Goal: Entertainment & Leisure: Consume media (video, audio)

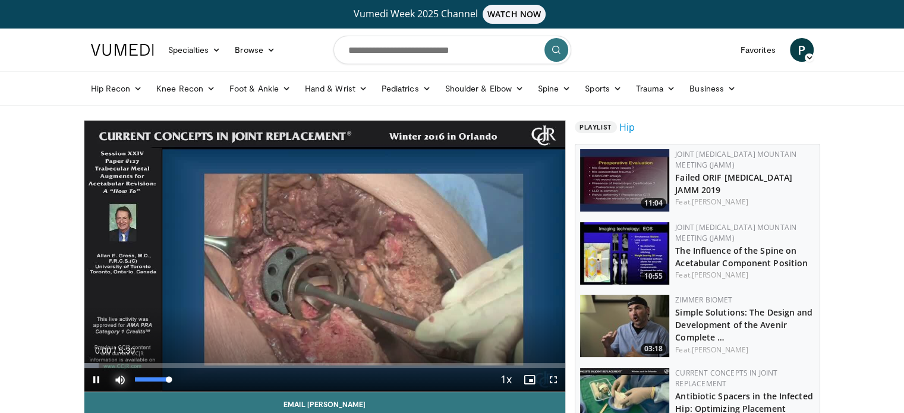
click at [113, 380] on span "Video Player" at bounding box center [120, 380] width 24 height 24
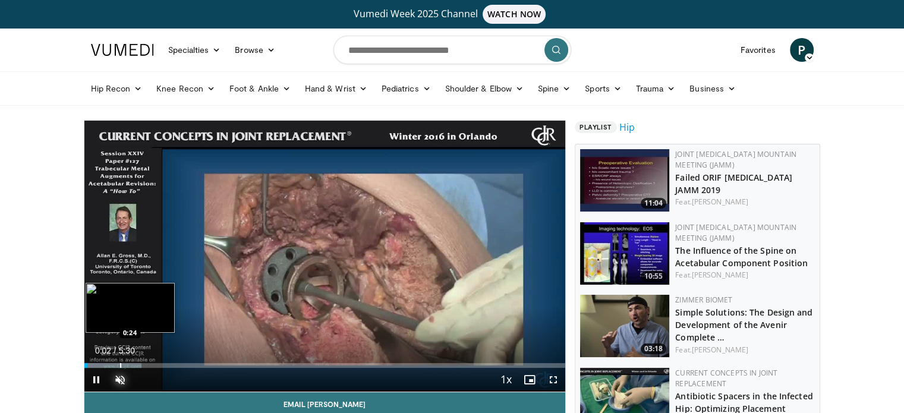
click at [119, 361] on div "Loaded : 11.97% 0:02 0:24" at bounding box center [324, 362] width 481 height 11
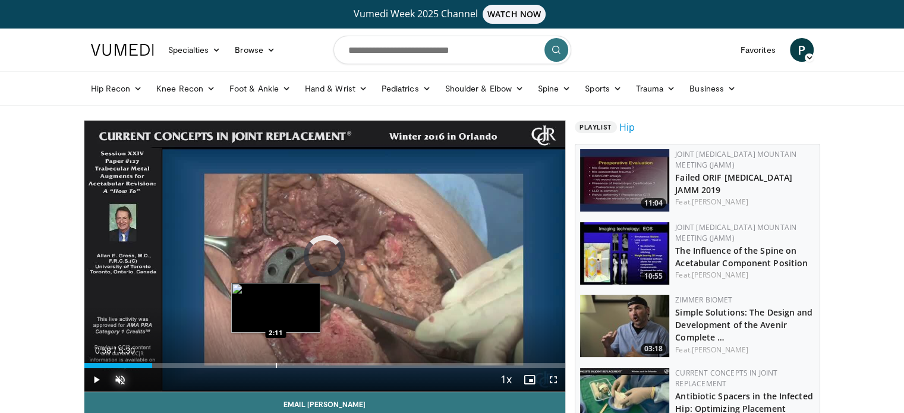
drag, startPoint x: 116, startPoint y: 364, endPoint x: 275, endPoint y: 361, distance: 158.7
click at [275, 361] on div "Loaded : 0.00% 2:11 2:11" at bounding box center [324, 362] width 481 height 11
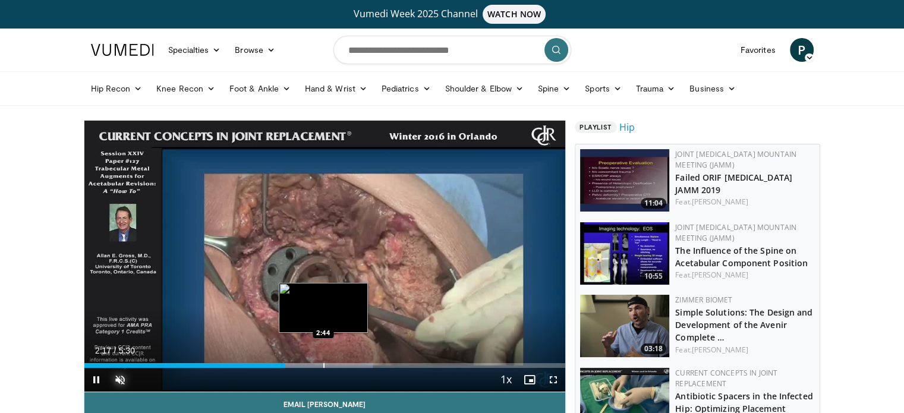
click at [323, 366] on div "Progress Bar" at bounding box center [323, 365] width 1 height 5
click at [339, 364] on div "Progress Bar" at bounding box center [338, 365] width 1 height 5
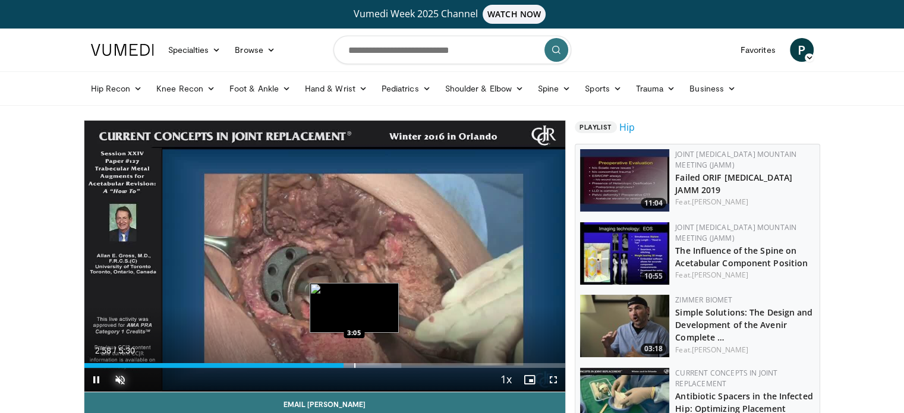
click at [354, 364] on div "Progress Bar" at bounding box center [354, 365] width 1 height 5
click at [370, 365] on div "Progress Bar" at bounding box center [370, 365] width 1 height 5
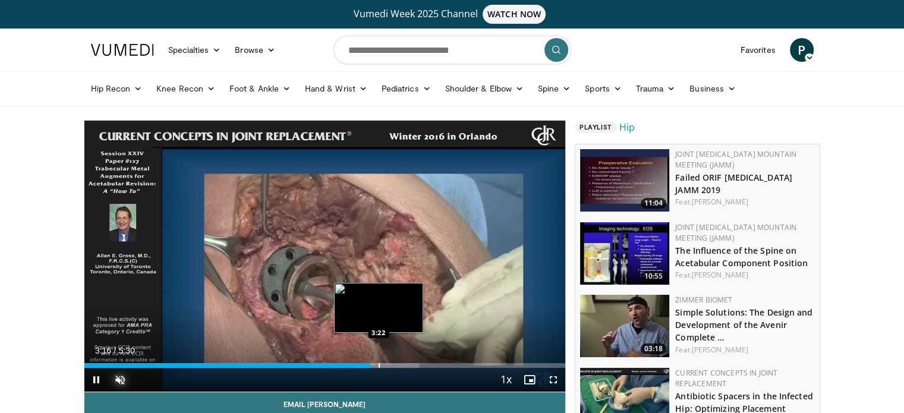
click at [380, 365] on div "Progress Bar" at bounding box center [379, 365] width 1 height 5
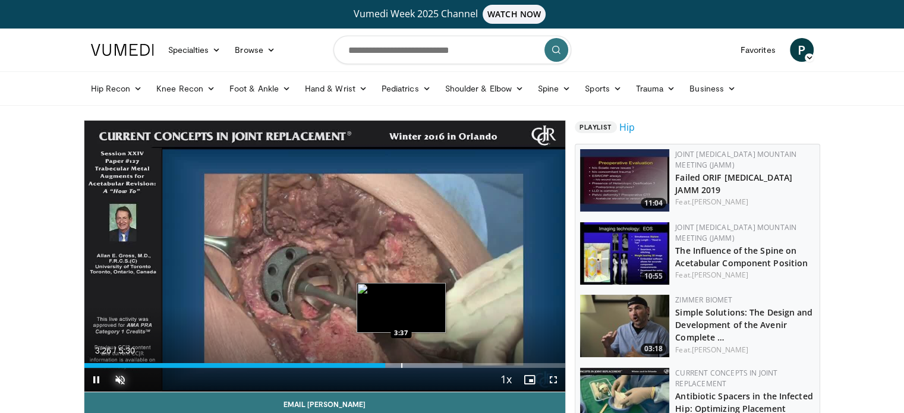
click at [401, 367] on div "Progress Bar" at bounding box center [401, 365] width 1 height 5
click at [391, 366] on div "Progress Bar" at bounding box center [391, 365] width 1 height 5
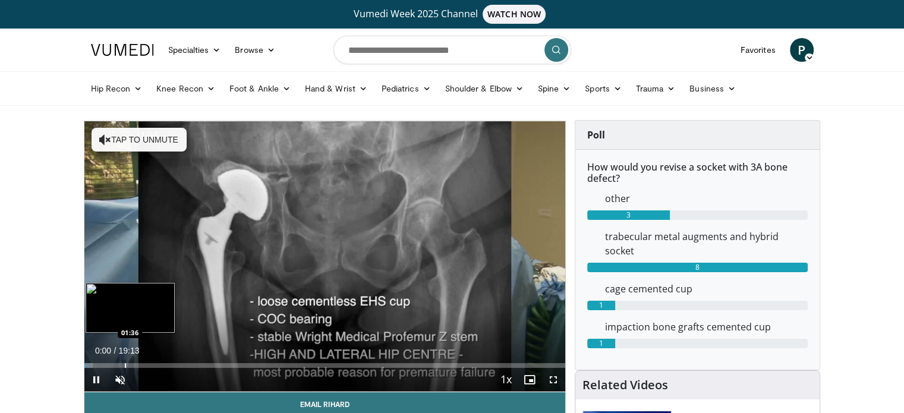
click at [125, 363] on div "Progress Bar" at bounding box center [125, 365] width 1 height 5
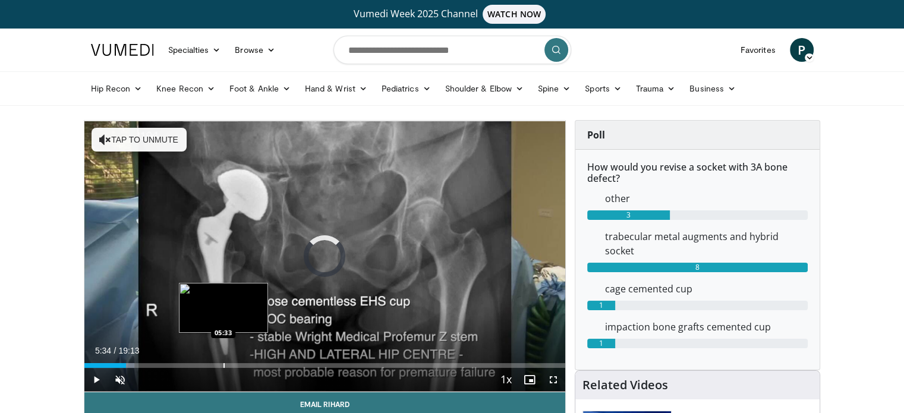
click at [223, 367] on div "Progress Bar" at bounding box center [223, 365] width 1 height 5
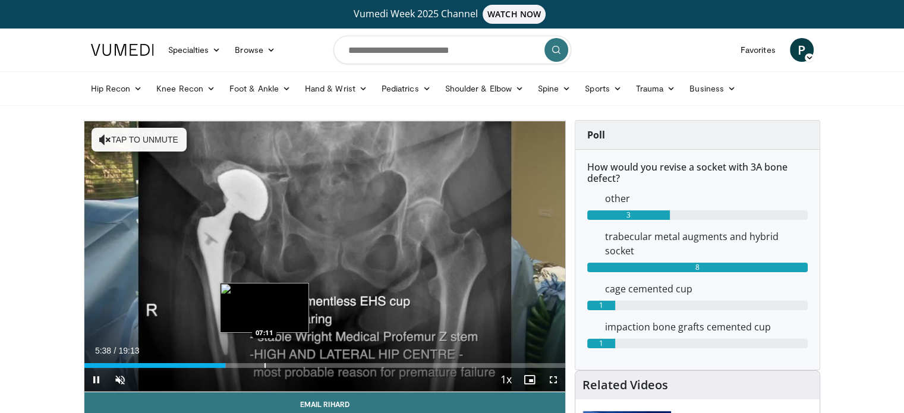
click at [264, 365] on div "Progress Bar" at bounding box center [264, 365] width 1 height 5
click at [254, 365] on div "Progress Bar" at bounding box center [254, 365] width 1 height 5
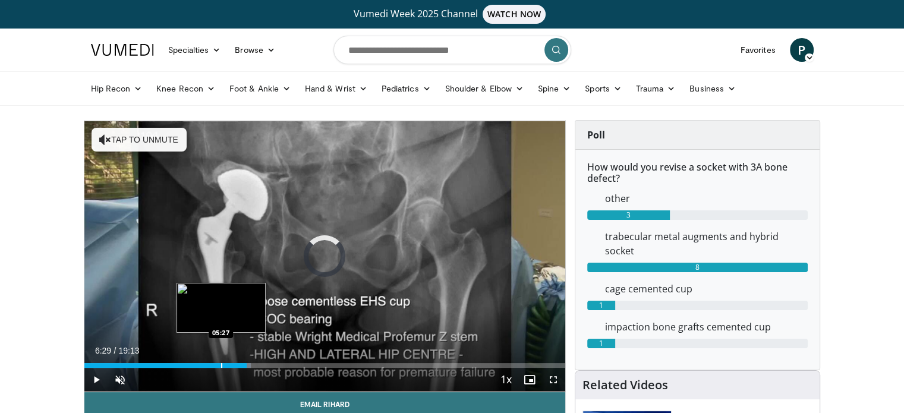
click at [219, 365] on div "Loaded : 34.67% 06:29 05:27" at bounding box center [324, 365] width 481 height 5
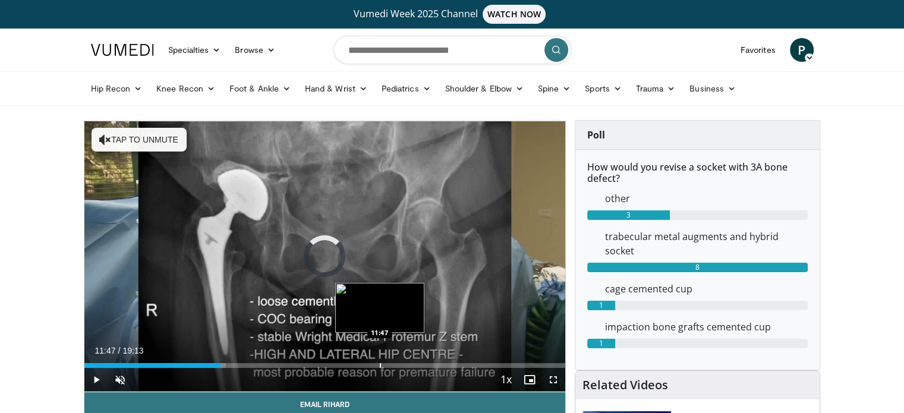
click at [380, 364] on div "Progress Bar" at bounding box center [380, 365] width 1 height 5
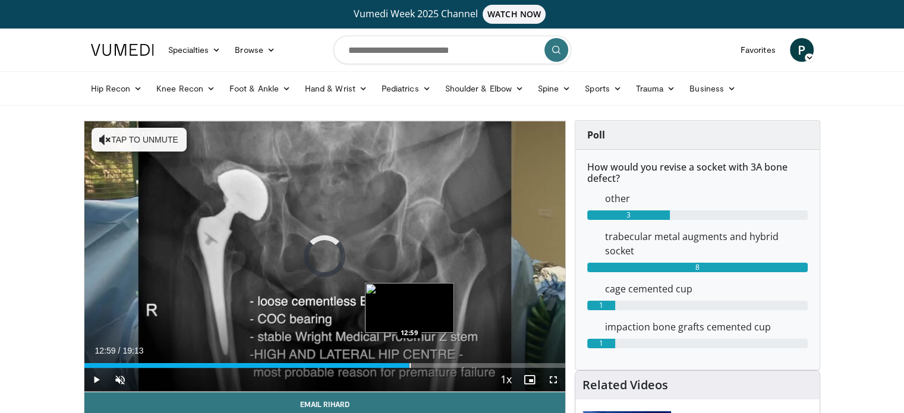
click at [409, 364] on div "Progress Bar" at bounding box center [409, 365] width 1 height 5
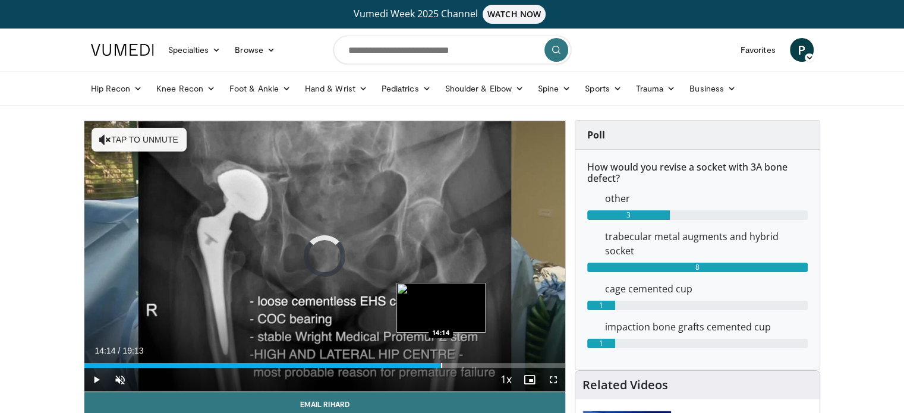
click at [441, 364] on div "Progress Bar" at bounding box center [441, 365] width 1 height 5
click at [459, 364] on div "Progress Bar" at bounding box center [459, 365] width 1 height 5
click at [469, 365] on div "Progress Bar" at bounding box center [469, 365] width 1 height 5
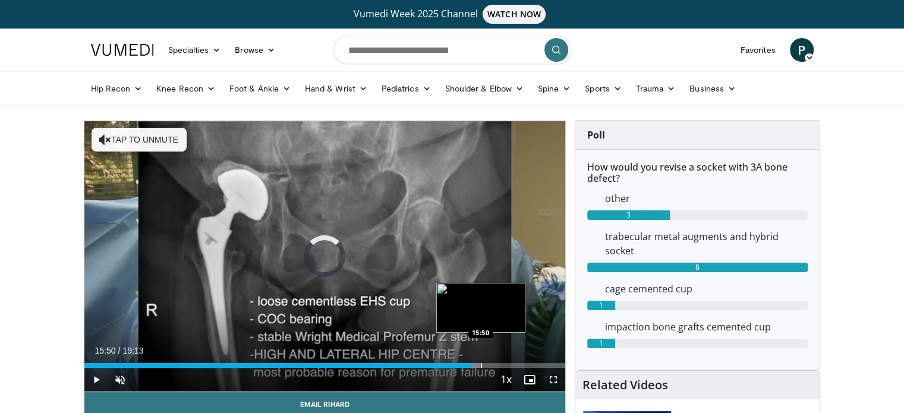
click at [481, 365] on div "Progress Bar" at bounding box center [481, 365] width 1 height 5
click at [499, 363] on div "Progress Bar" at bounding box center [499, 365] width 1 height 5
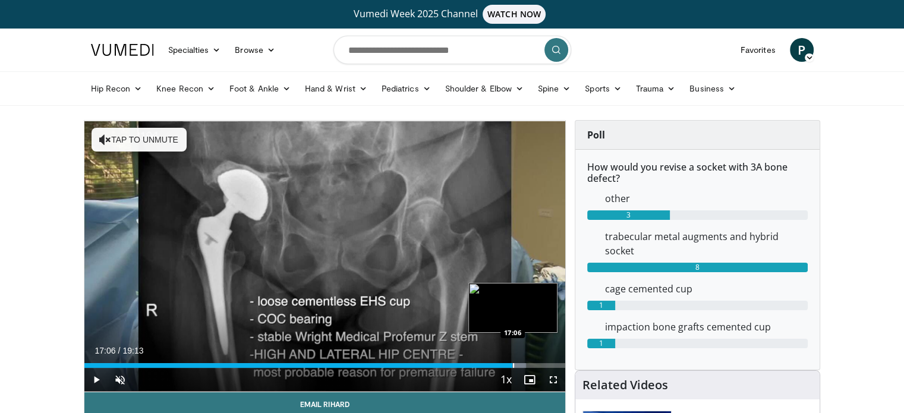
click at [513, 363] on div "Progress Bar" at bounding box center [513, 365] width 1 height 5
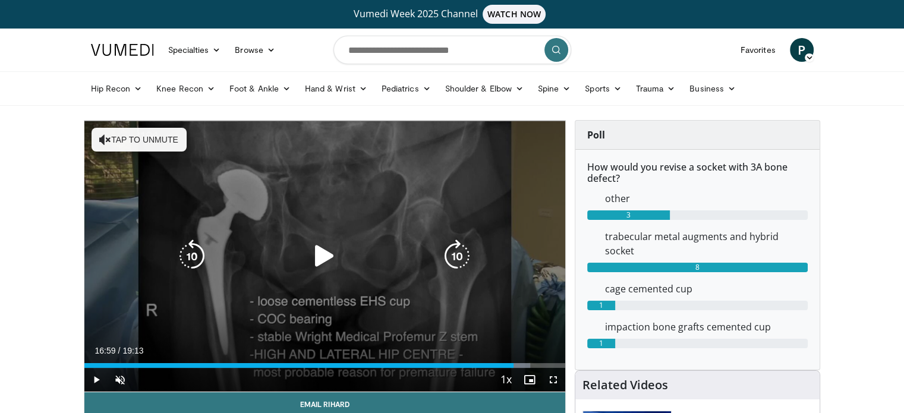
click at [509, 363] on div "17:09" at bounding box center [298, 365] width 429 height 5
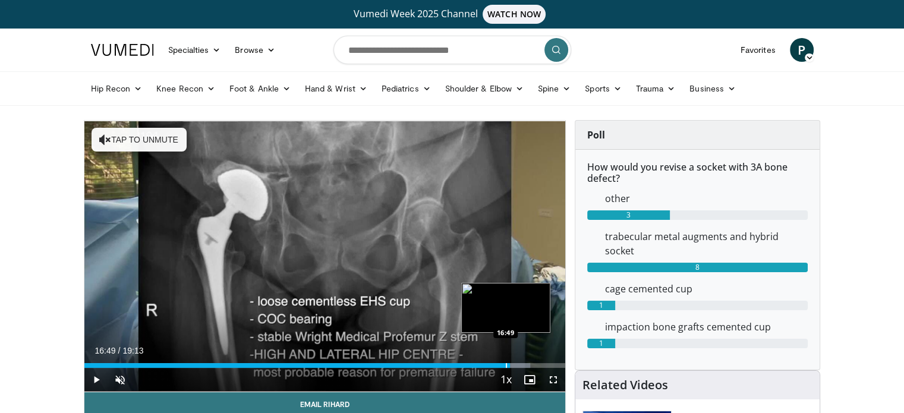
click at [506, 364] on div "Progress Bar" at bounding box center [506, 365] width 1 height 5
